Goal: Information Seeking & Learning: Understand process/instructions

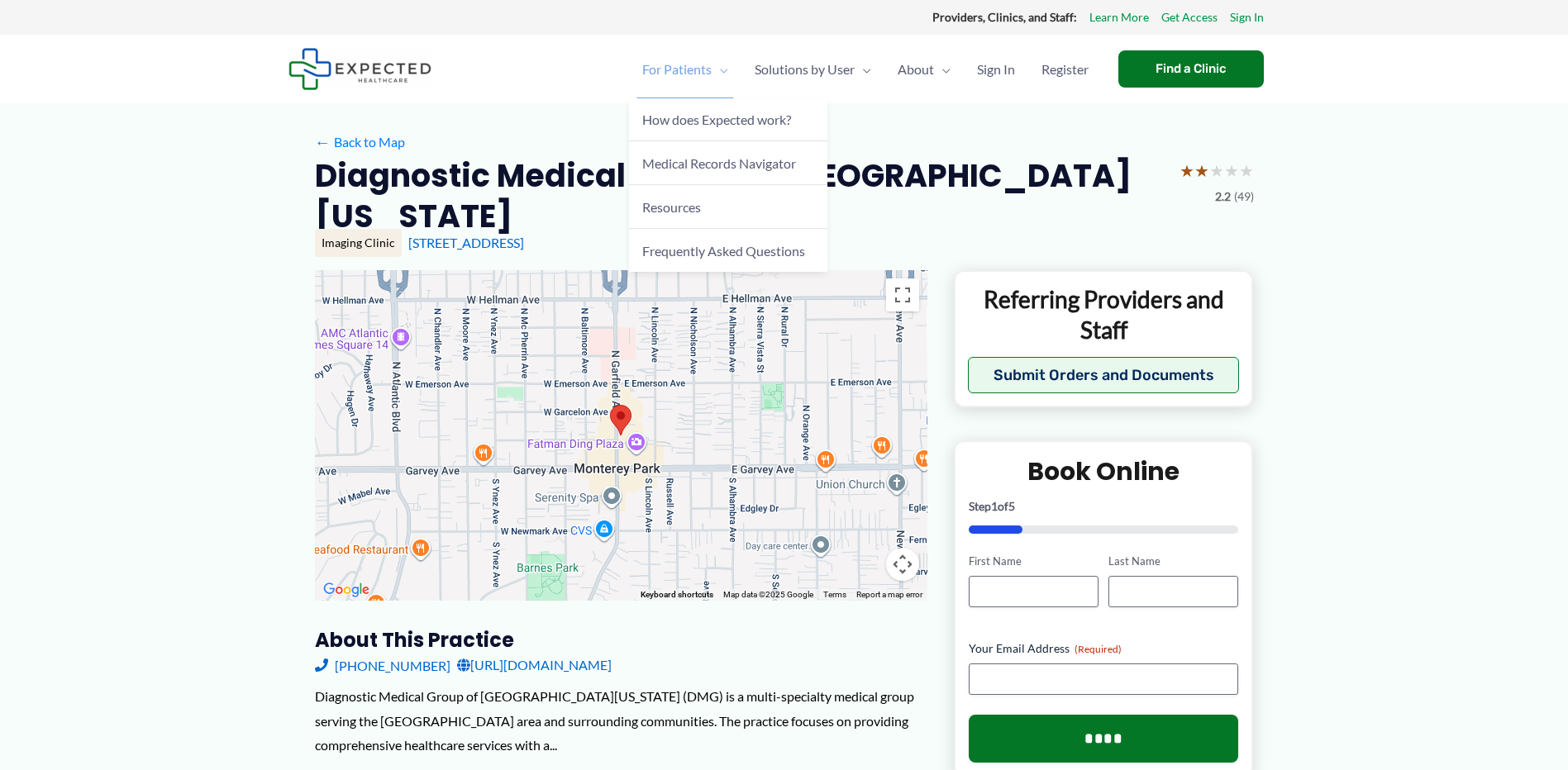
click at [685, 70] on span "For Patients" at bounding box center [677, 70] width 70 height 58
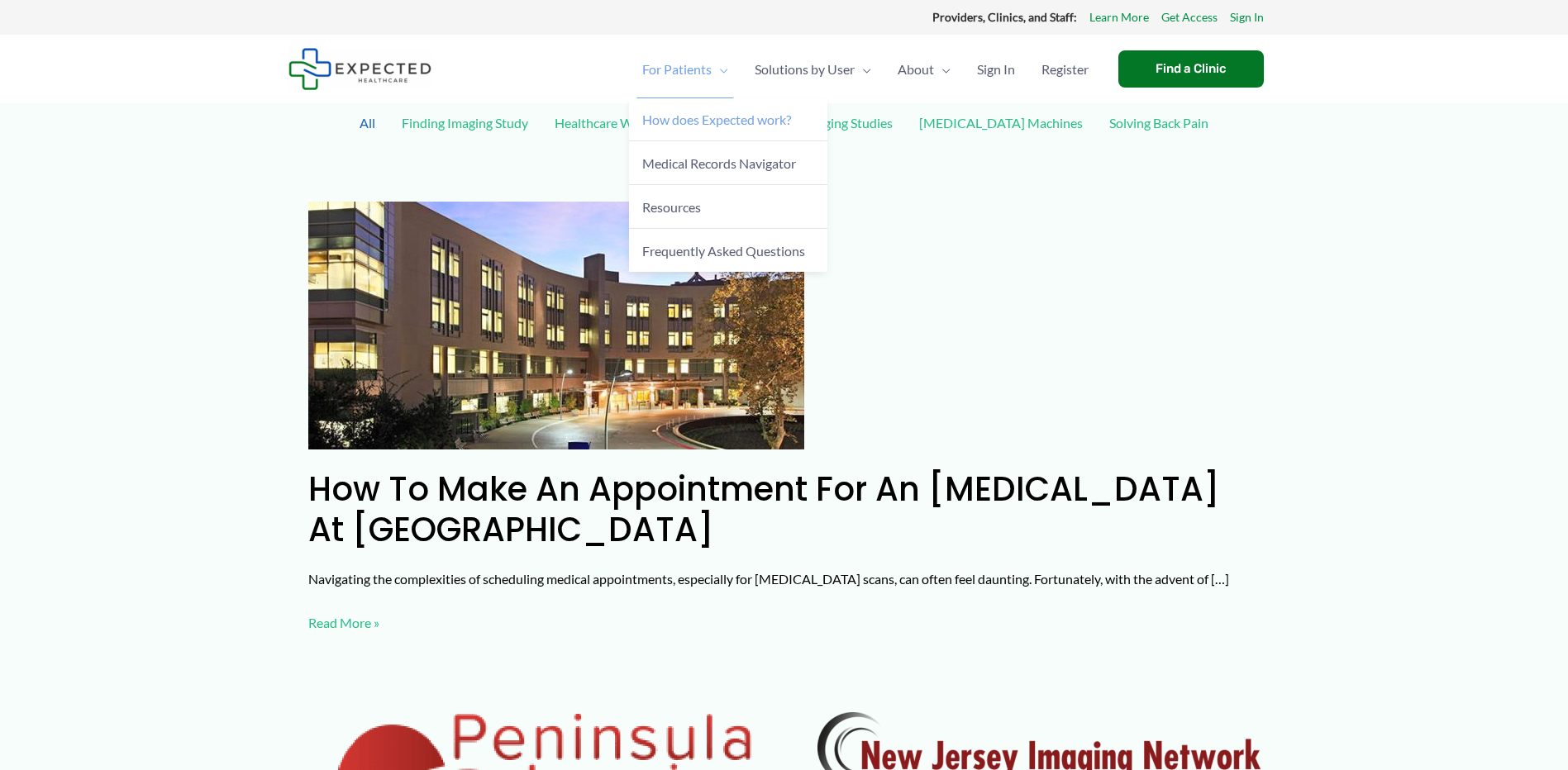
click at [713, 114] on span "How does Expected work?" at bounding box center [716, 119] width 149 height 15
